Goal: Transaction & Acquisition: Subscribe to service/newsletter

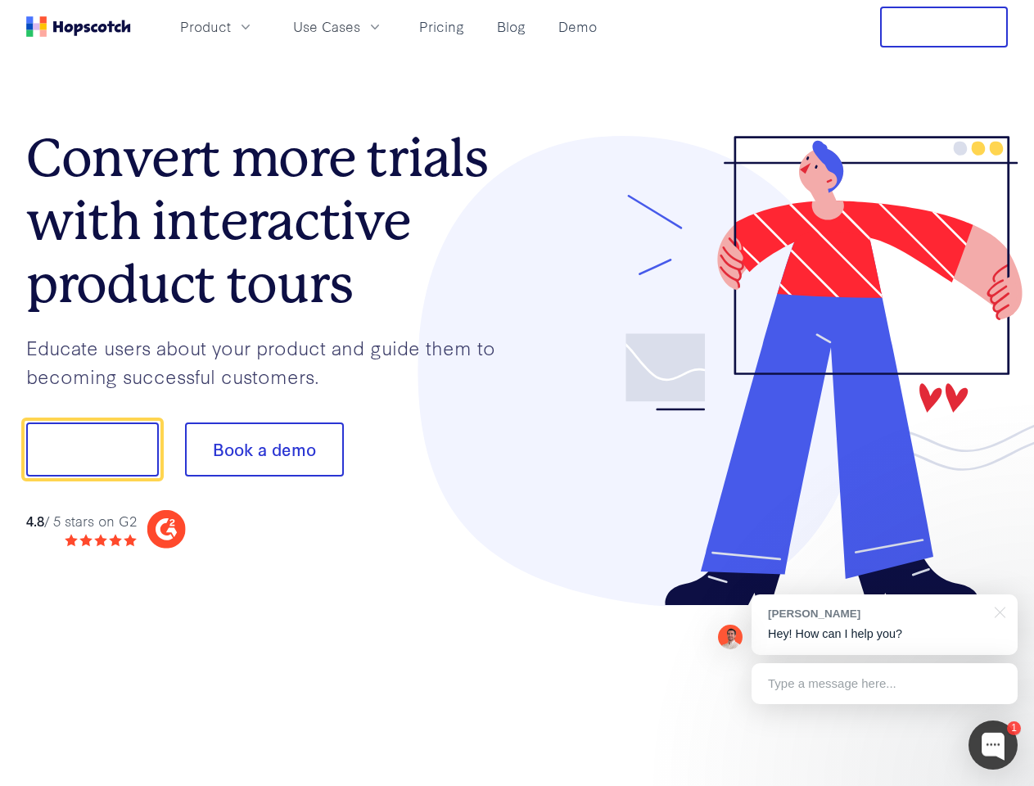
click at [518, 393] on div at bounding box center [763, 371] width 491 height 471
click at [231, 26] on span "Product" at bounding box center [205, 26] width 51 height 20
click at [360, 26] on span "Use Cases" at bounding box center [326, 26] width 67 height 20
click at [944, 27] on button "Free Trial" at bounding box center [944, 27] width 128 height 41
click at [92, 450] on button "Show me!" at bounding box center [92, 450] width 133 height 54
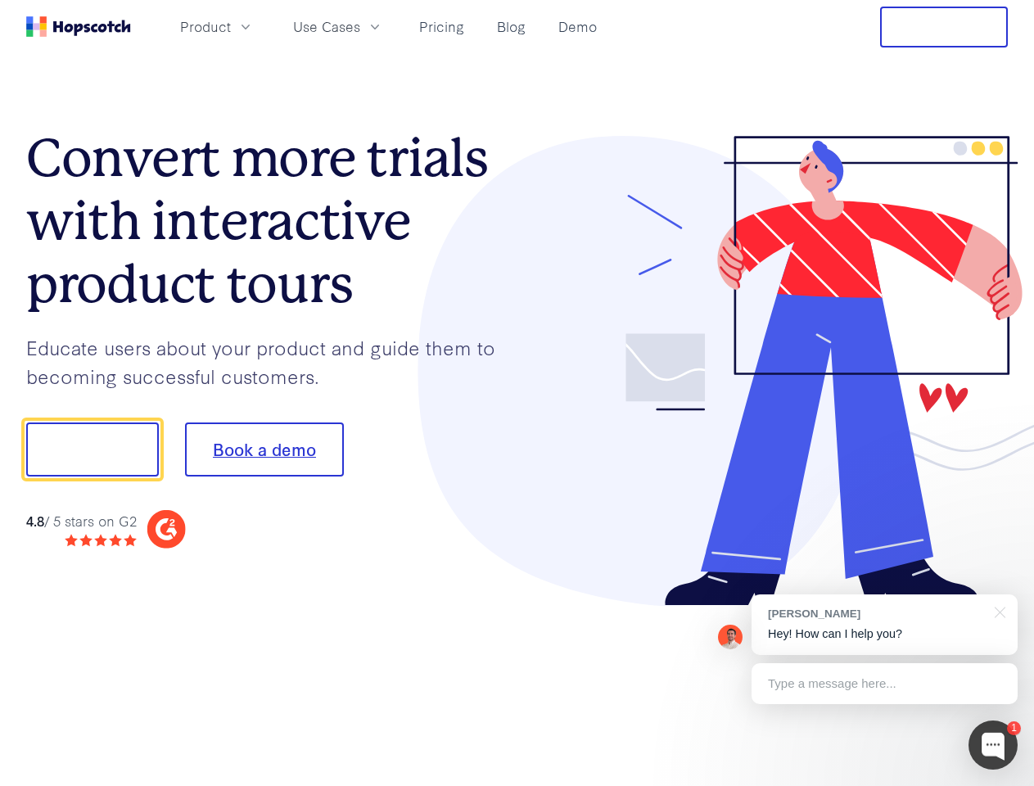
click at [264, 450] on button "Book a demo" at bounding box center [264, 450] width 159 height 54
click at [994, 745] on div at bounding box center [993, 745] width 49 height 49
click at [885, 625] on div "[PERSON_NAME] Hey! How can I help you?" at bounding box center [885, 625] width 266 height 61
click at [998, 611] on div at bounding box center [997, 612] width 41 height 34
click at [885, 684] on div at bounding box center [864, 557] width 307 height 327
